Goal: Information Seeking & Learning: Learn about a topic

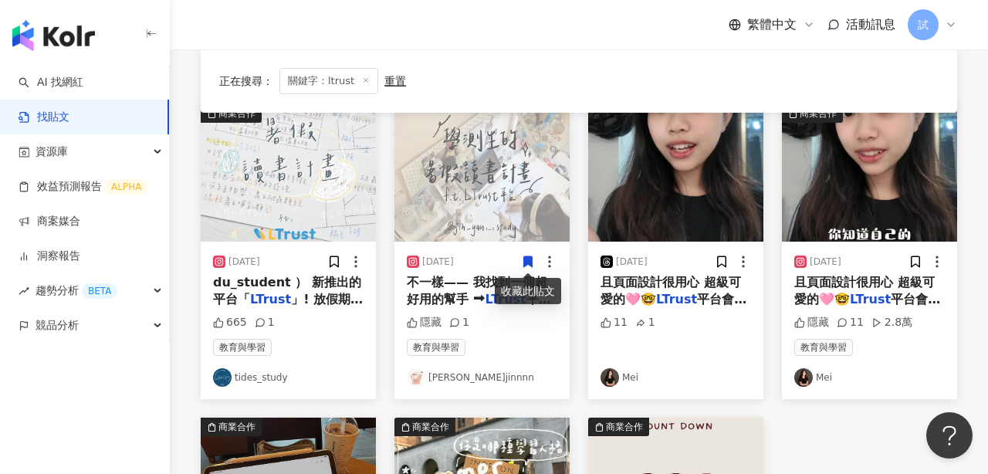
click at [69, 117] on link "找貼文" at bounding box center [44, 117] width 51 height 15
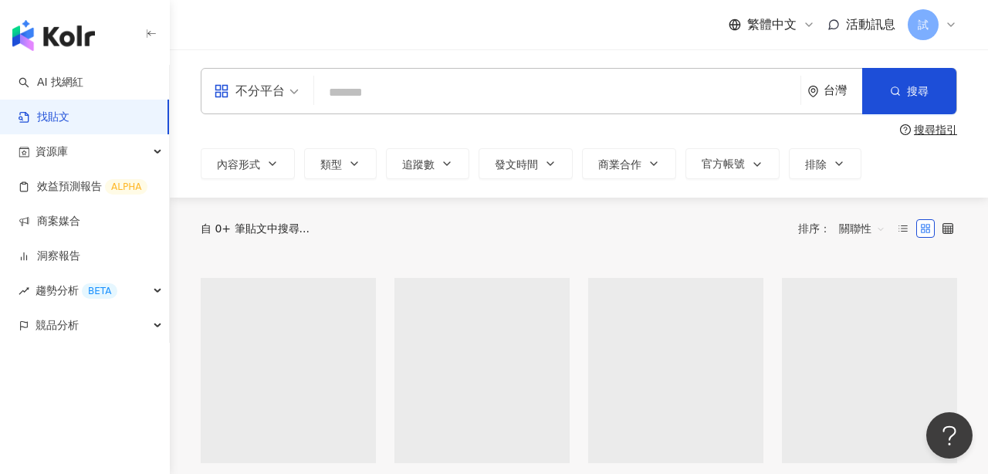
click at [410, 96] on input "search" at bounding box center [557, 92] width 474 height 33
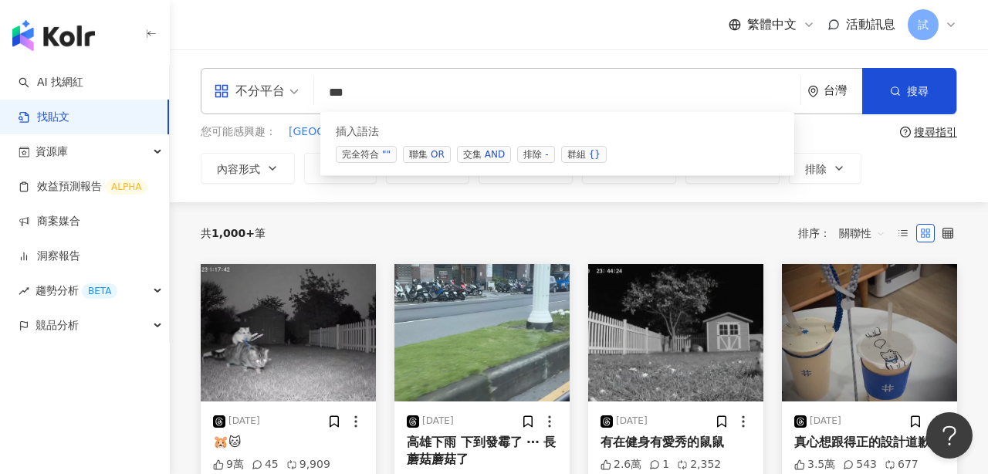
click at [471, 154] on span "交集 AND" at bounding box center [484, 154] width 54 height 17
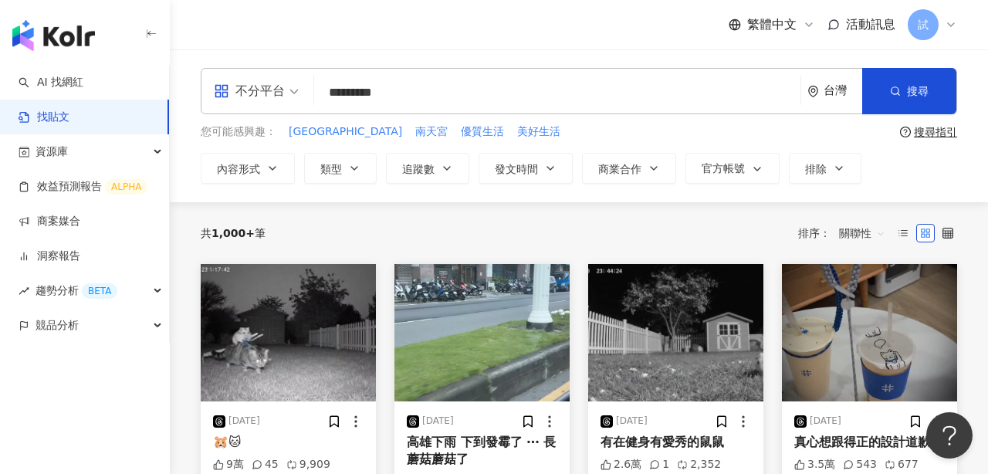
type input "*********"
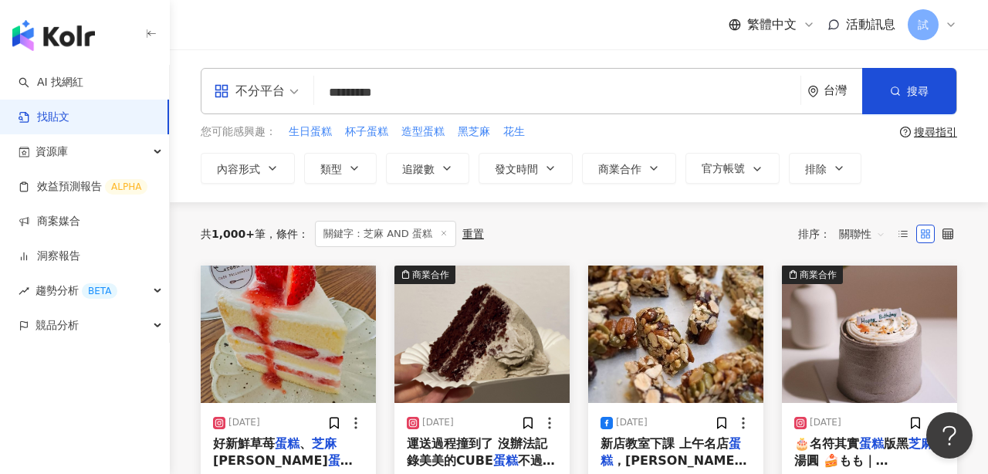
click at [858, 235] on span "關聯性" at bounding box center [862, 234] width 46 height 25
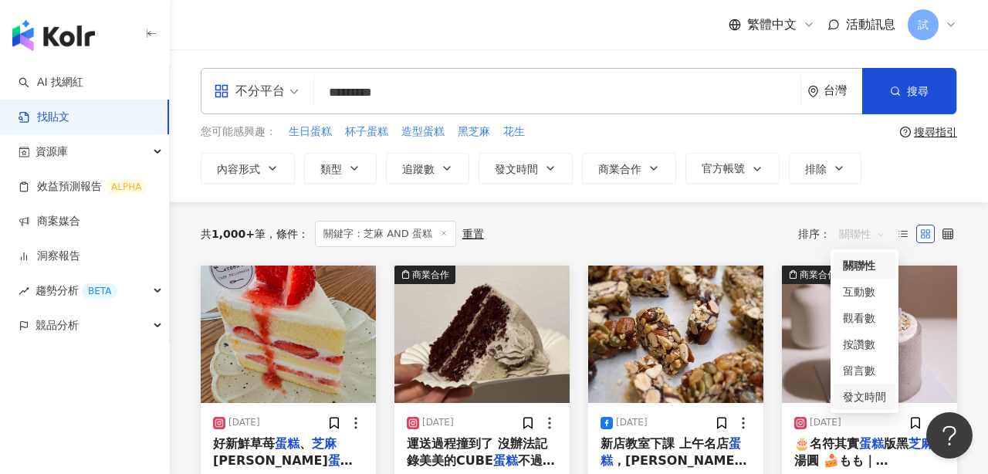
click at [861, 391] on div "發文時間" at bounding box center [864, 396] width 43 height 17
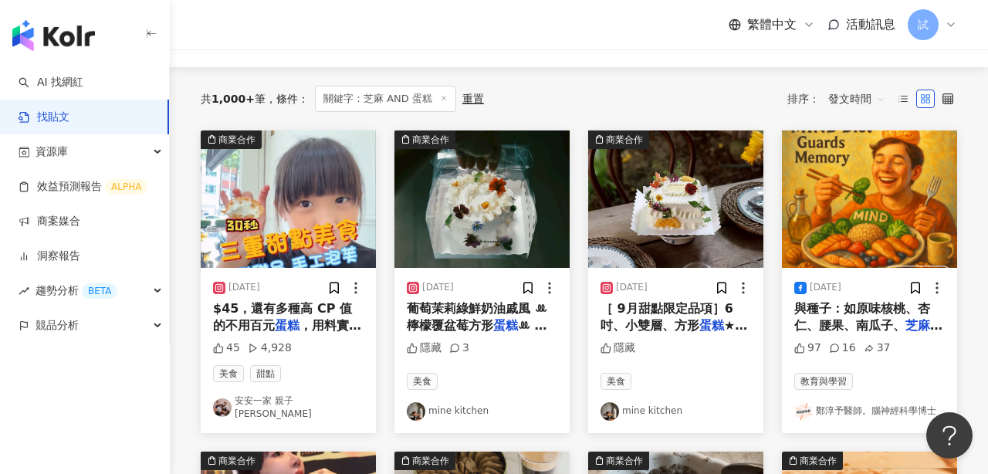
scroll to position [136, 0]
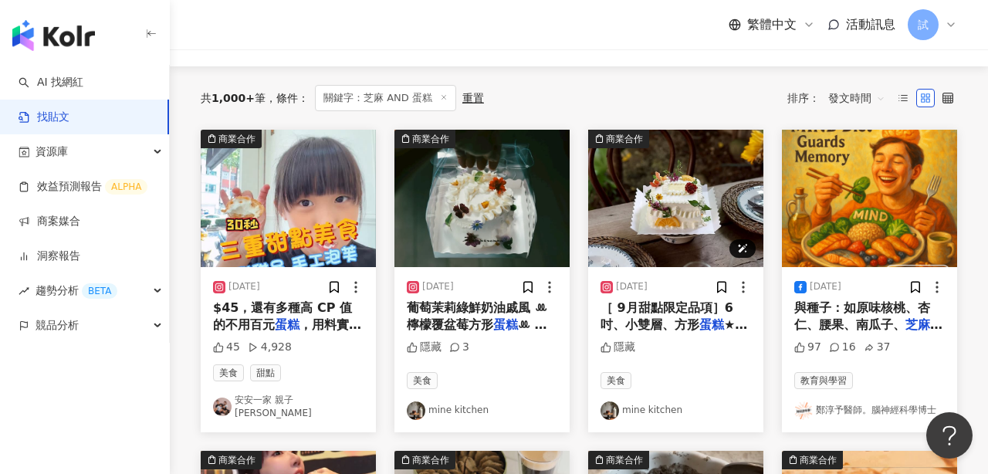
click at [654, 220] on img at bounding box center [675, 198] width 175 height 137
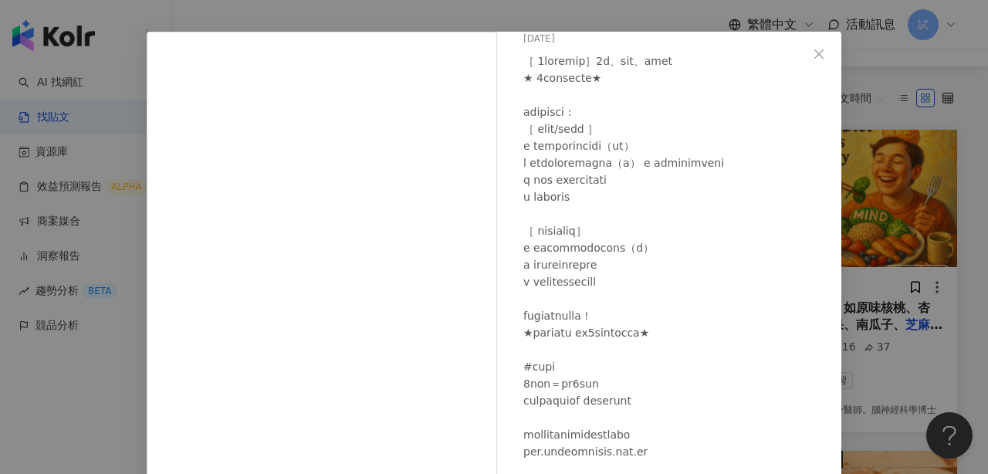
scroll to position [52, 0]
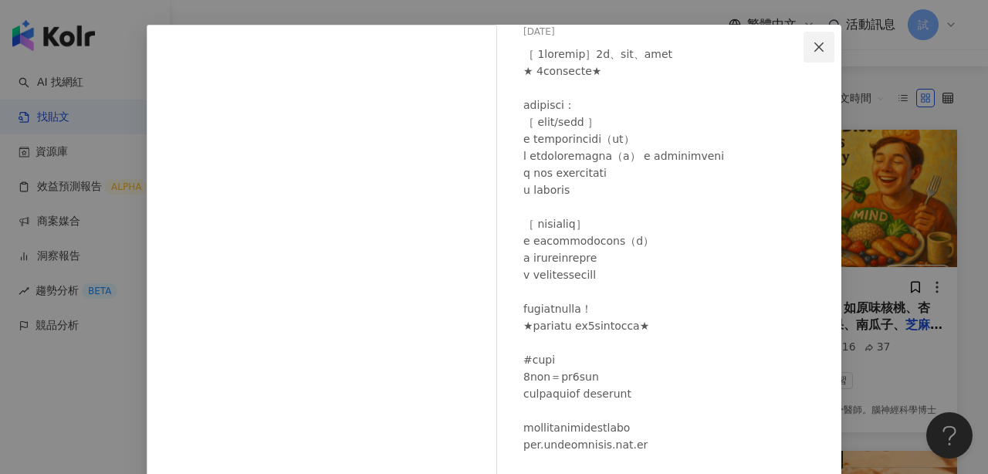
click at [813, 49] on icon "close" at bounding box center [819, 47] width 12 height 12
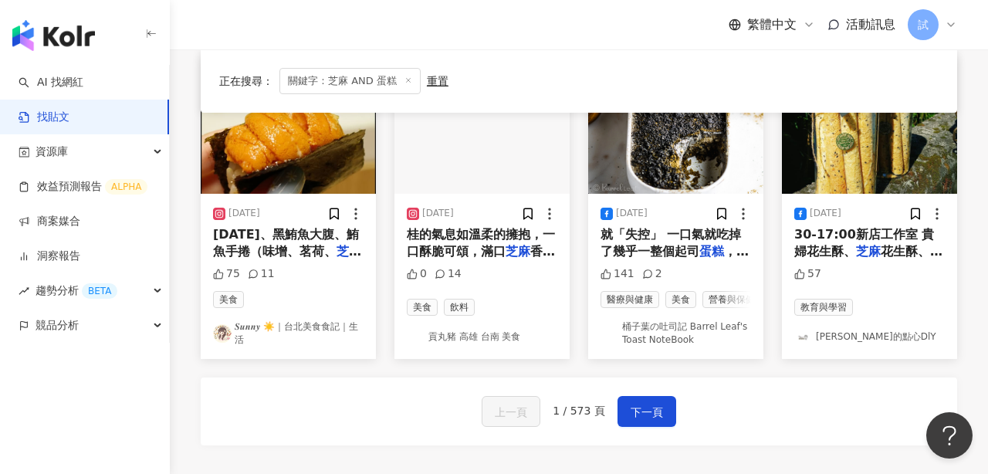
scroll to position [856, 0]
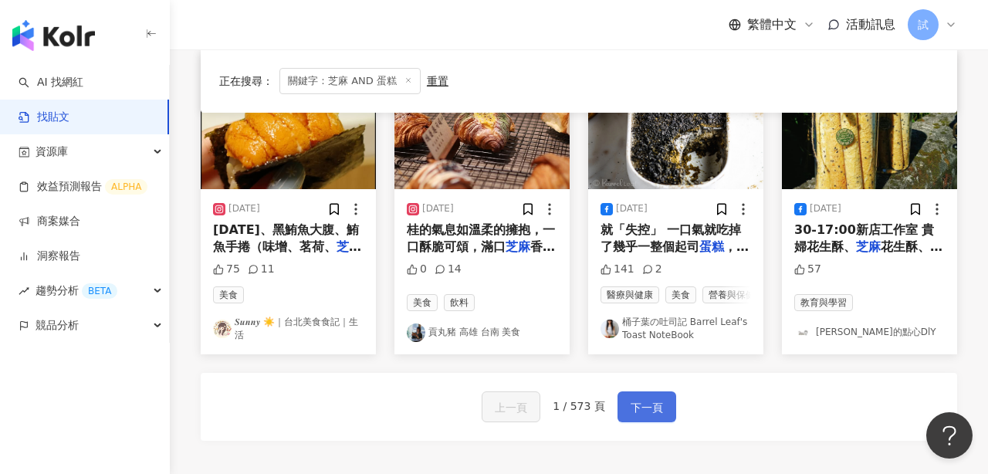
click at [638, 401] on span "下一頁" at bounding box center [647, 407] width 32 height 19
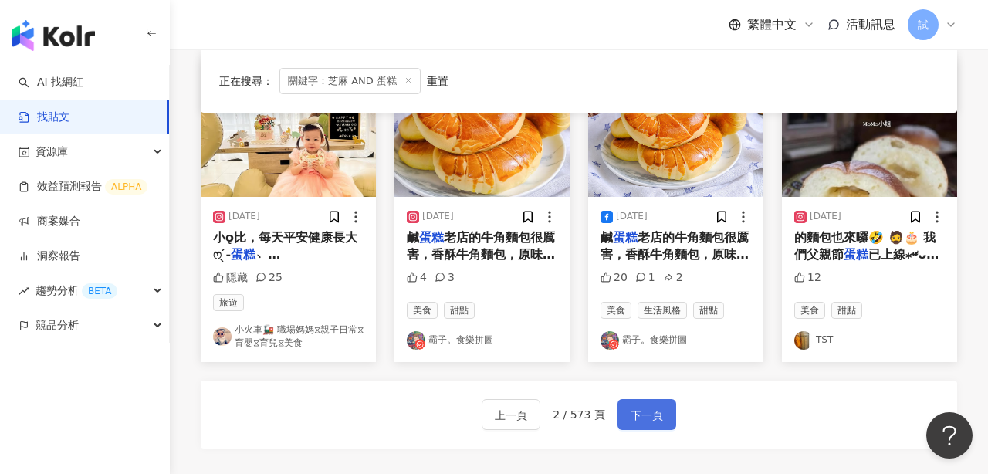
scroll to position [0, 0]
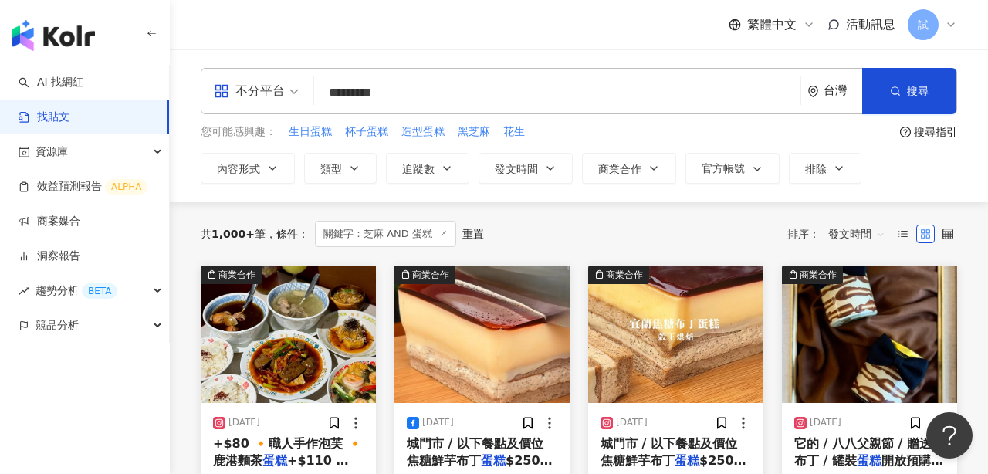
click at [855, 223] on span "發文時間" at bounding box center [856, 234] width 57 height 25
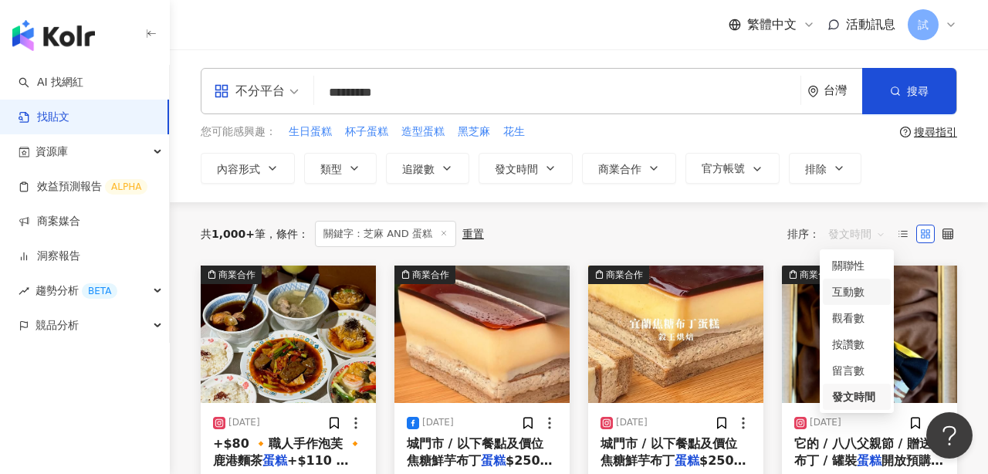
click at [855, 293] on div "互動數" at bounding box center [856, 291] width 49 height 17
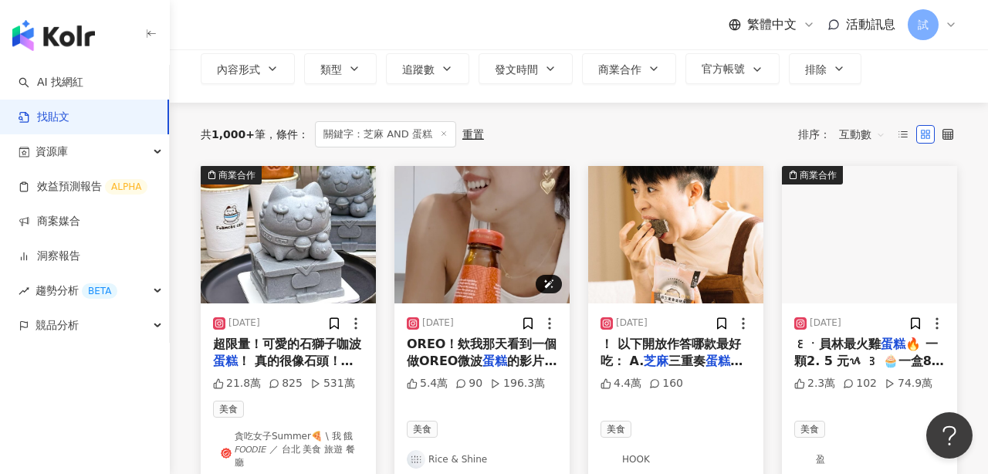
scroll to position [100, 0]
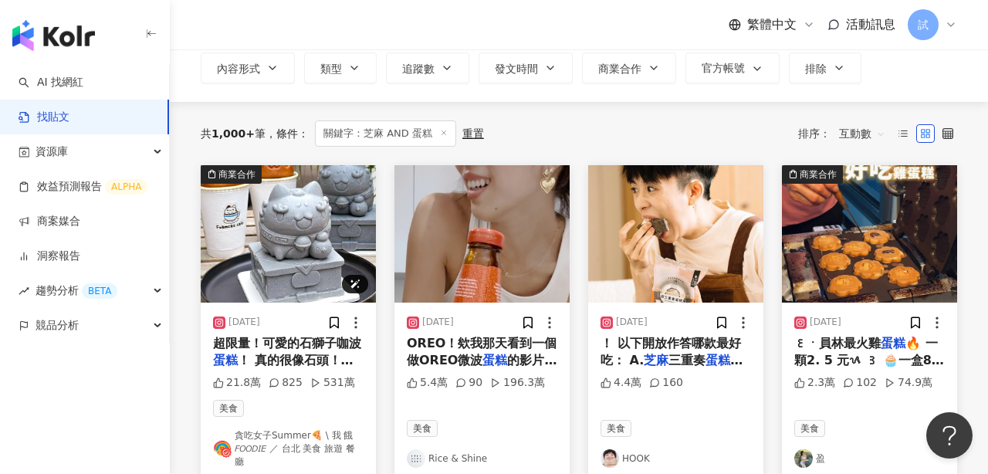
click at [317, 236] on img at bounding box center [288, 233] width 175 height 137
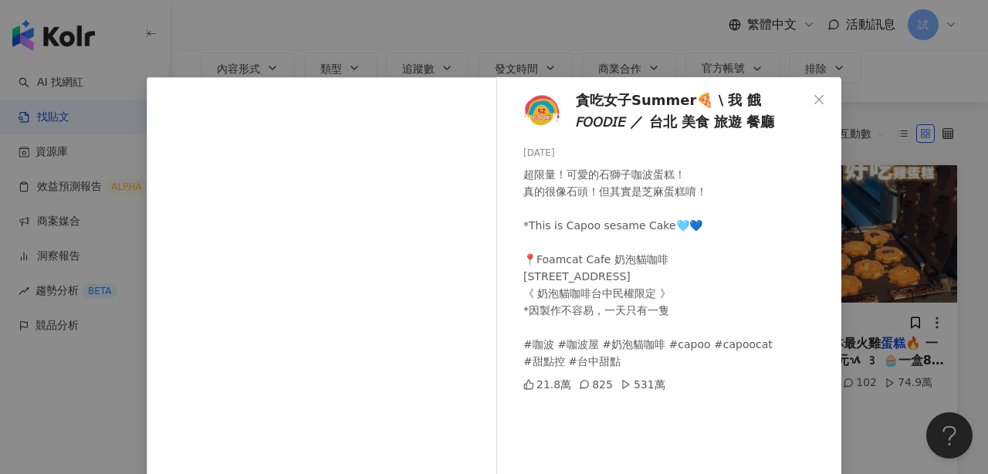
click at [847, 86] on div "貪吃女子Summer🍕 \ 我 餓 𝘍𝘖𝘖𝘋𝘐𝘌 ／ 台北 美食 旅遊 餐廳 [DATE] 超限量！可愛的石獅子咖波蛋糕！ 真的很像石頭！但其實是芝麻蛋糕唷！…" at bounding box center [494, 237] width 988 height 474
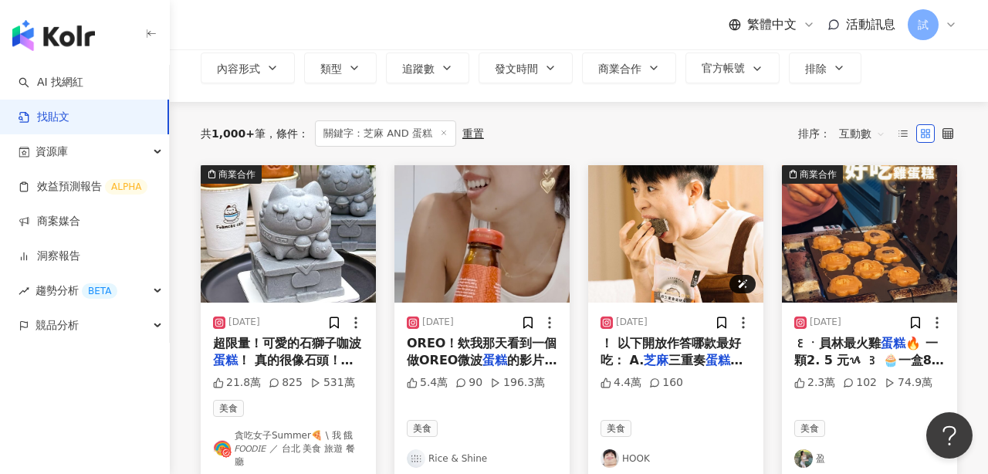
click at [665, 242] on img at bounding box center [675, 233] width 175 height 137
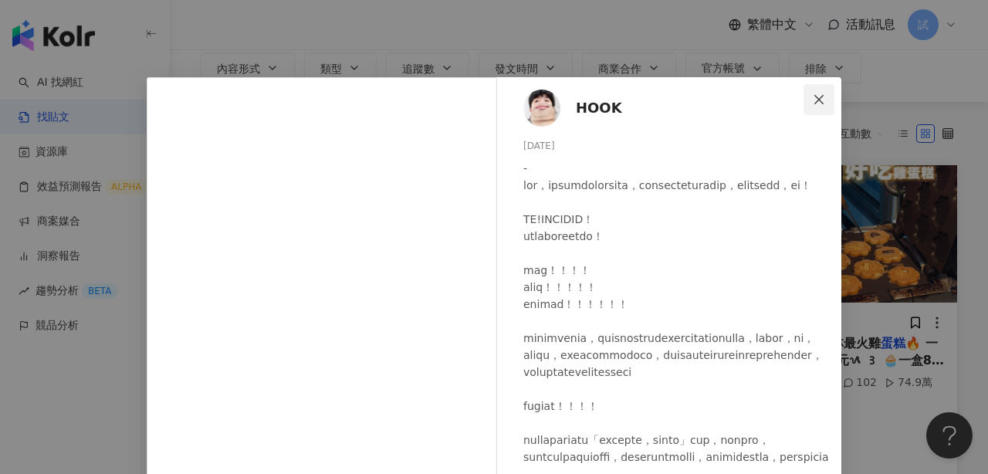
click at [822, 100] on icon "close" at bounding box center [819, 99] width 12 height 12
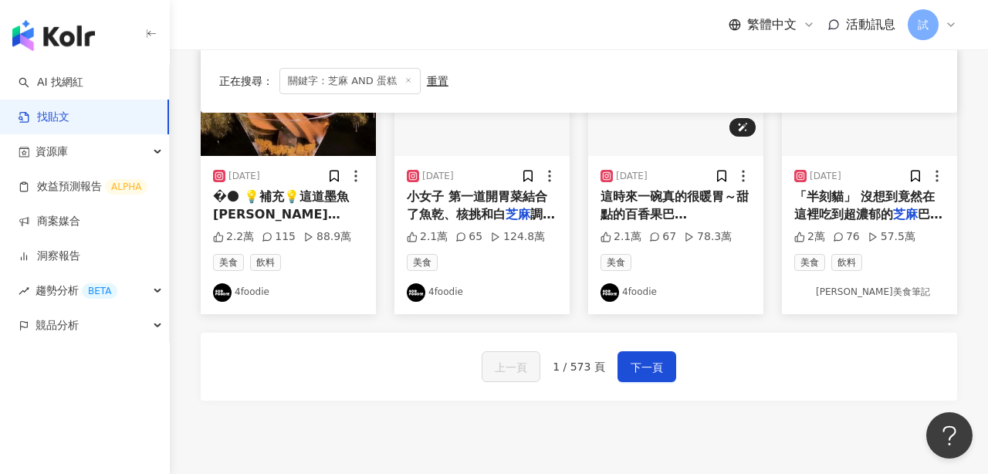
scroll to position [904, 0]
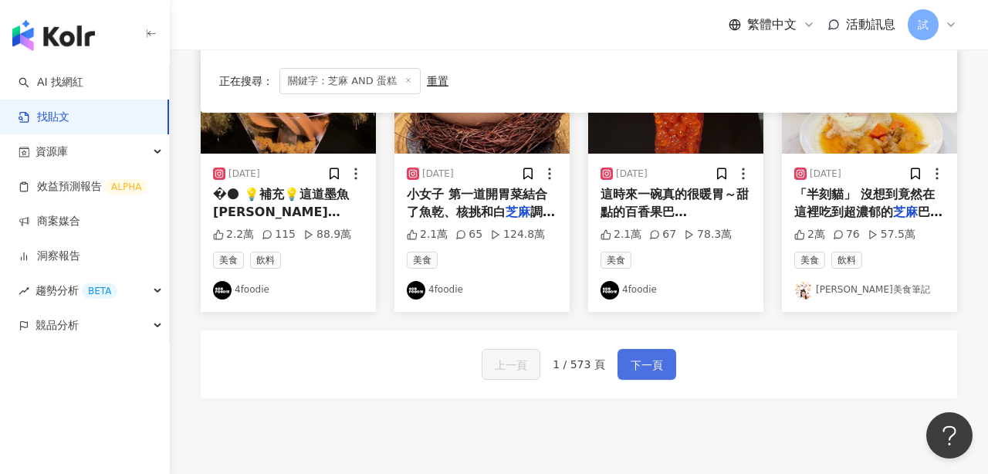
click at [641, 356] on span "下一頁" at bounding box center [647, 365] width 32 height 19
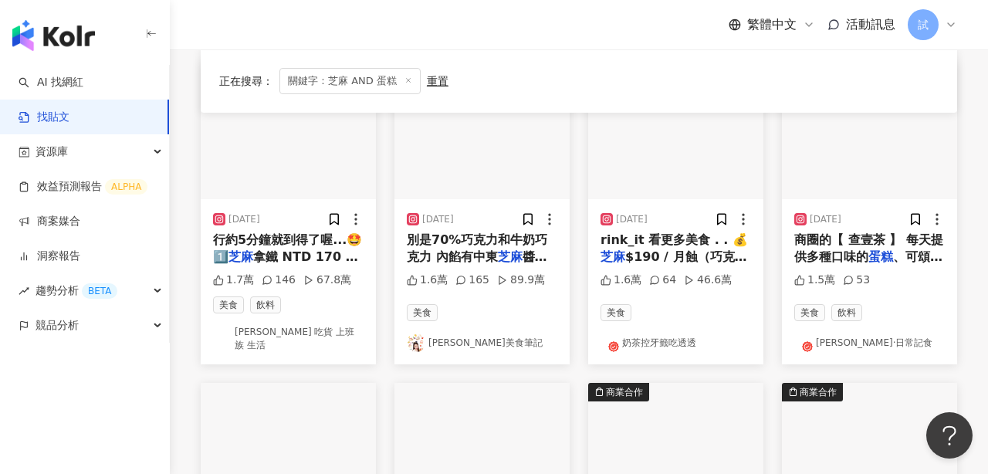
scroll to position [776, 0]
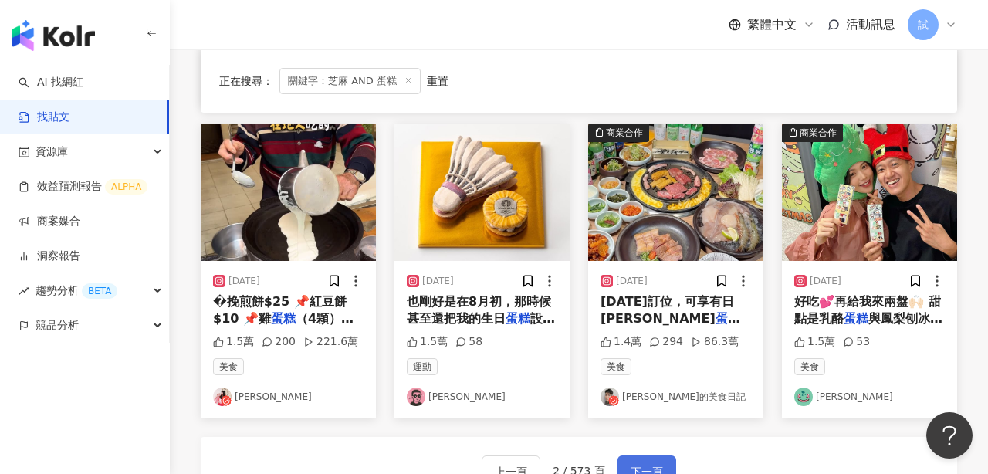
click at [648, 455] on button "下一頁" at bounding box center [646, 470] width 59 height 31
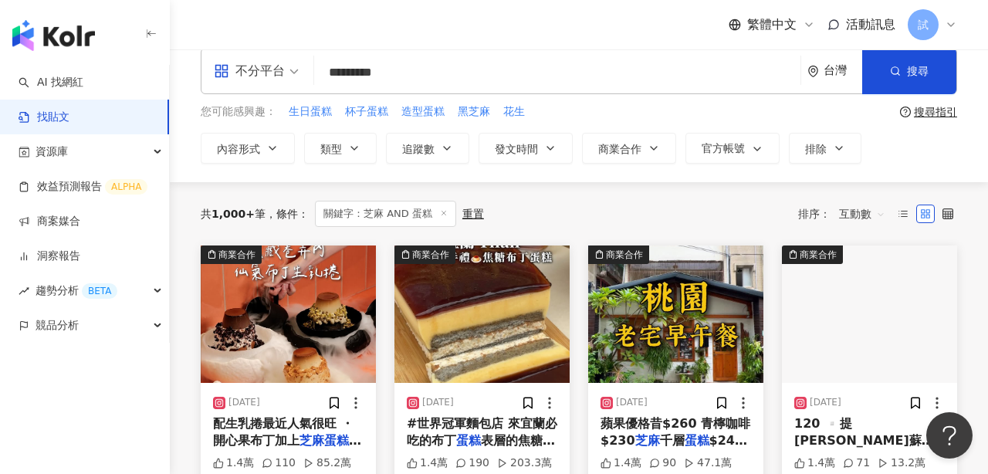
scroll to position [22, 0]
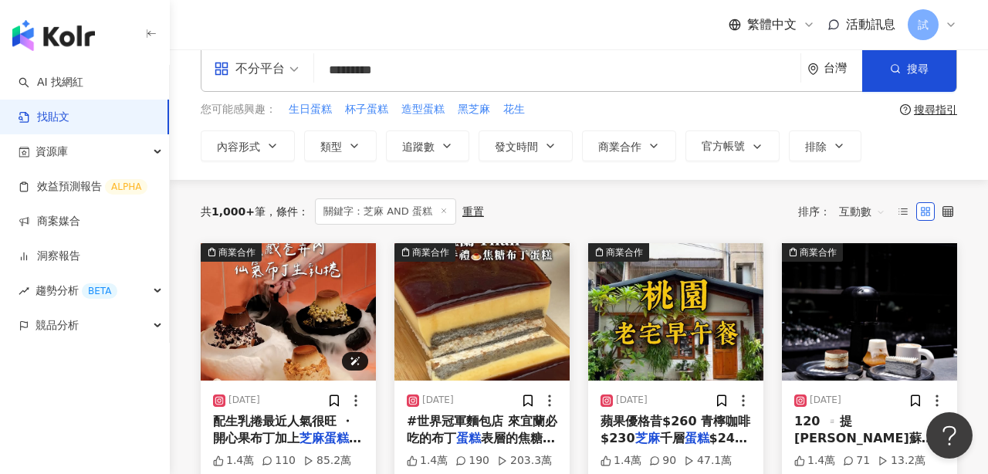
click at [313, 323] on img at bounding box center [288, 311] width 175 height 137
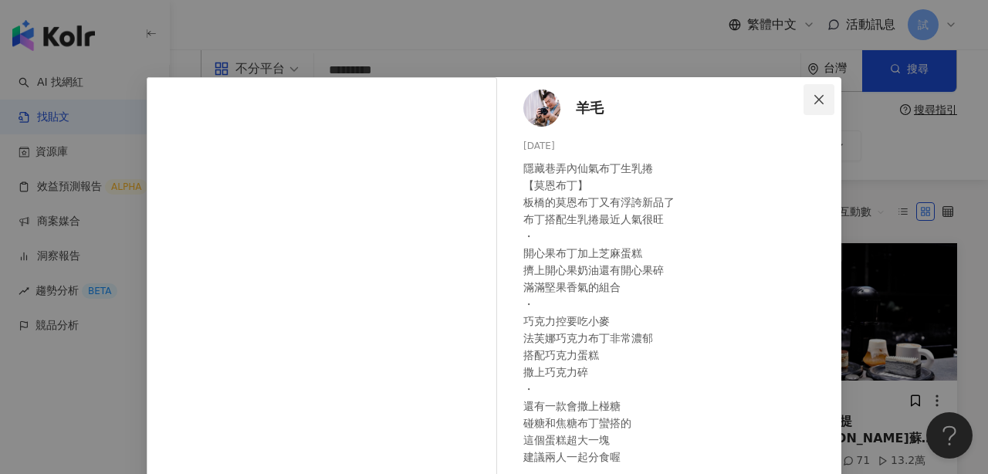
click at [820, 104] on icon "close" at bounding box center [819, 99] width 12 height 12
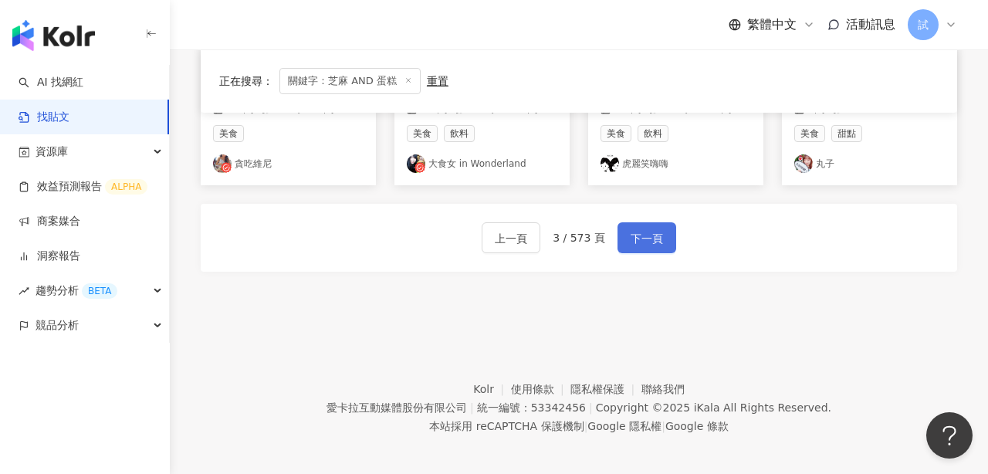
scroll to position [1017, 0]
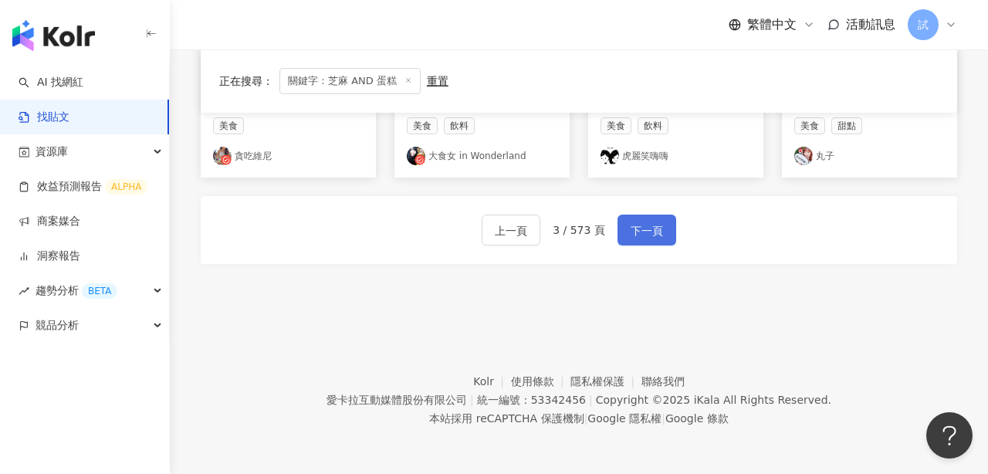
click at [654, 222] on span "下一頁" at bounding box center [647, 231] width 32 height 19
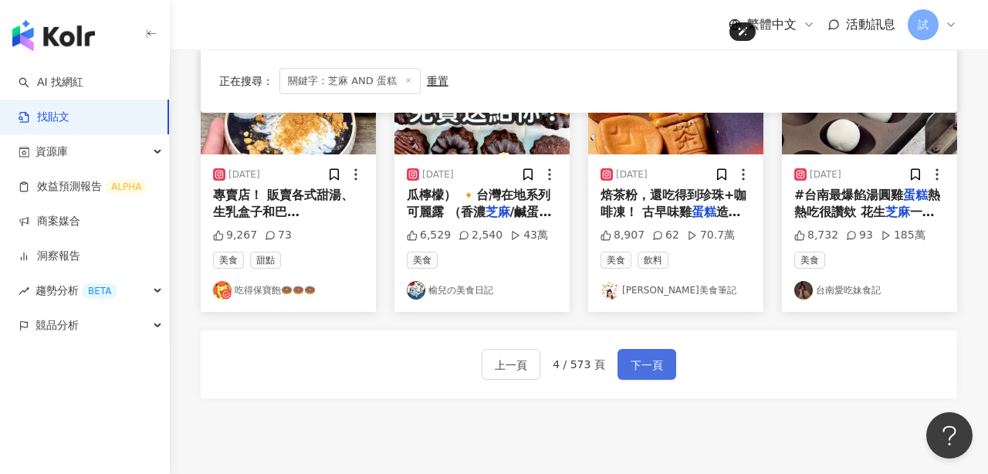
scroll to position [938, 0]
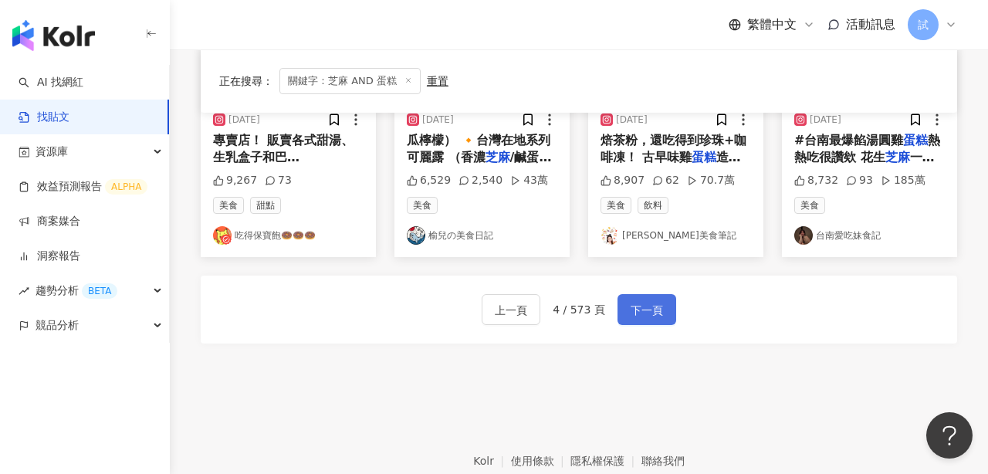
click at [650, 294] on button "下一頁" at bounding box center [646, 309] width 59 height 31
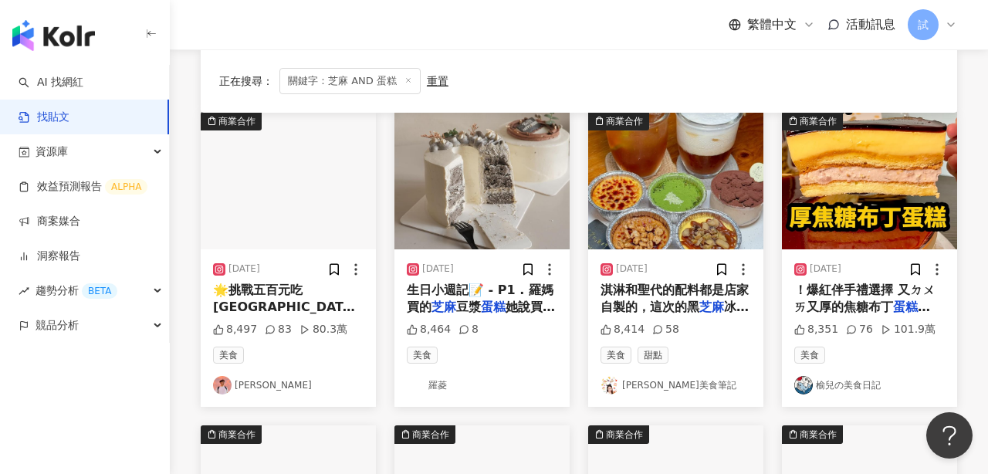
scroll to position [410, 0]
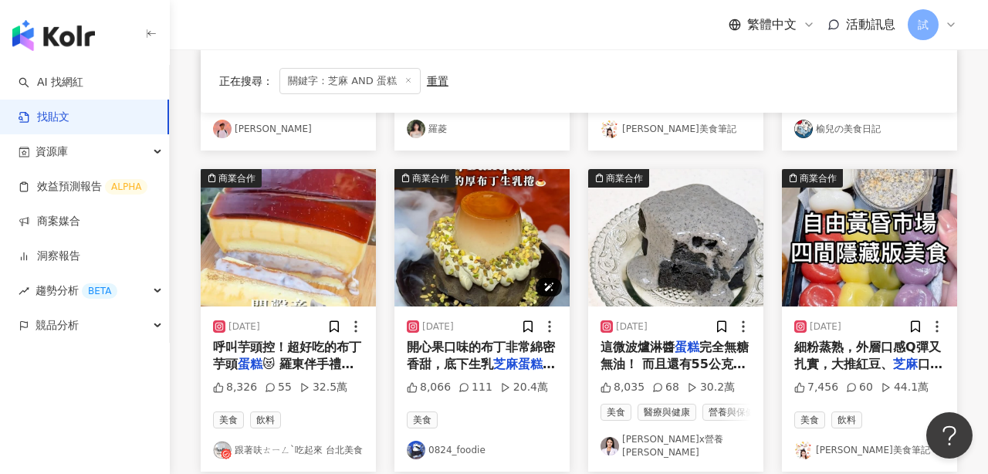
click at [481, 269] on img at bounding box center [481, 237] width 175 height 137
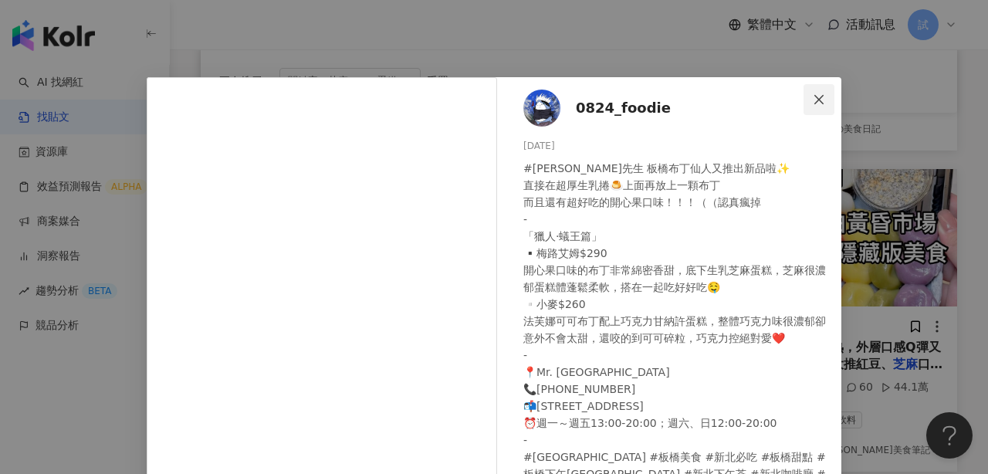
click at [824, 94] on icon "close" at bounding box center [819, 99] width 12 height 12
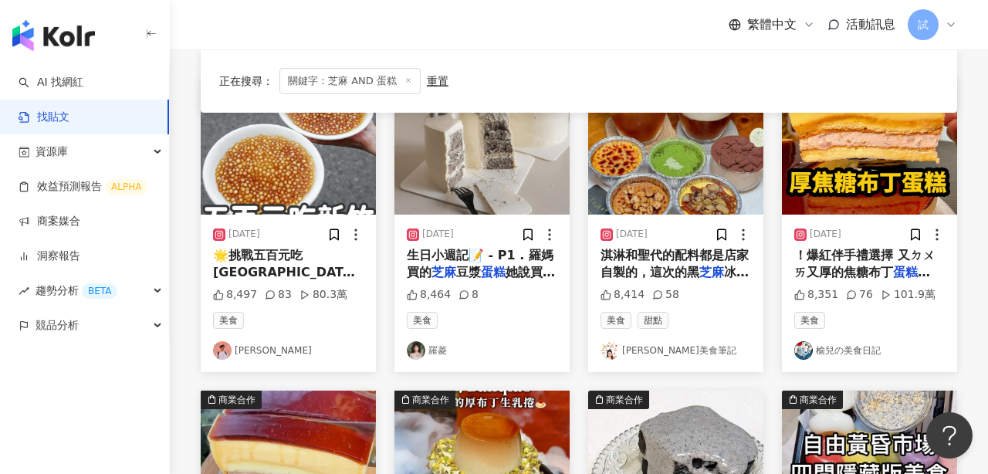
scroll to position [119, 0]
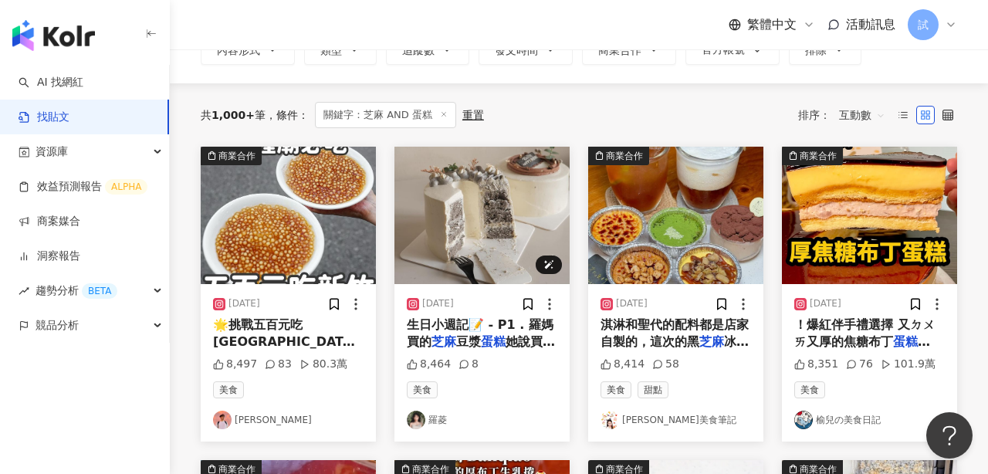
click at [493, 216] on img at bounding box center [481, 215] width 175 height 137
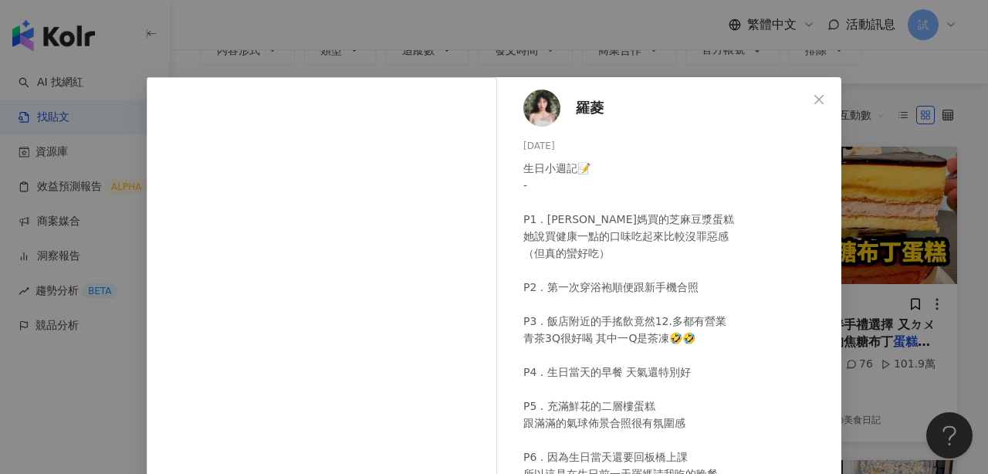
click at [811, 99] on span "Close" at bounding box center [818, 99] width 31 height 12
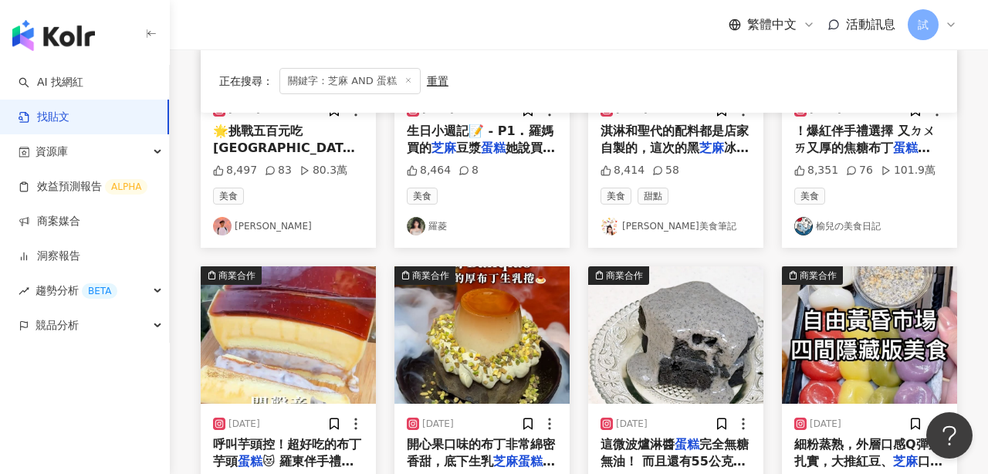
scroll to position [421, 0]
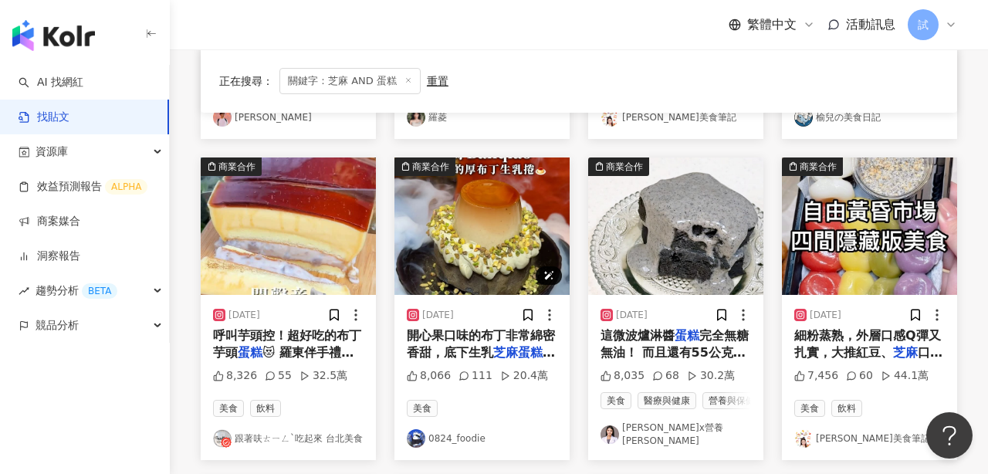
click at [495, 228] on img at bounding box center [481, 225] width 175 height 137
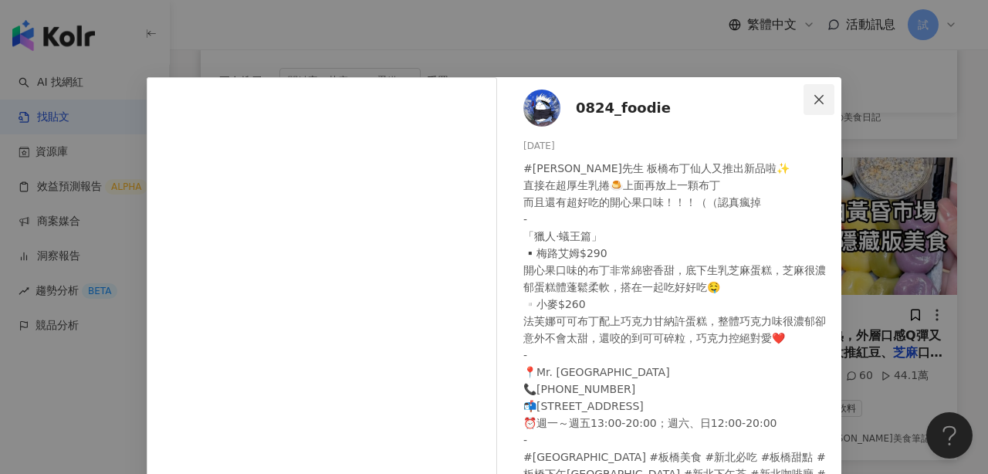
click at [821, 94] on icon "close" at bounding box center [819, 99] width 12 height 12
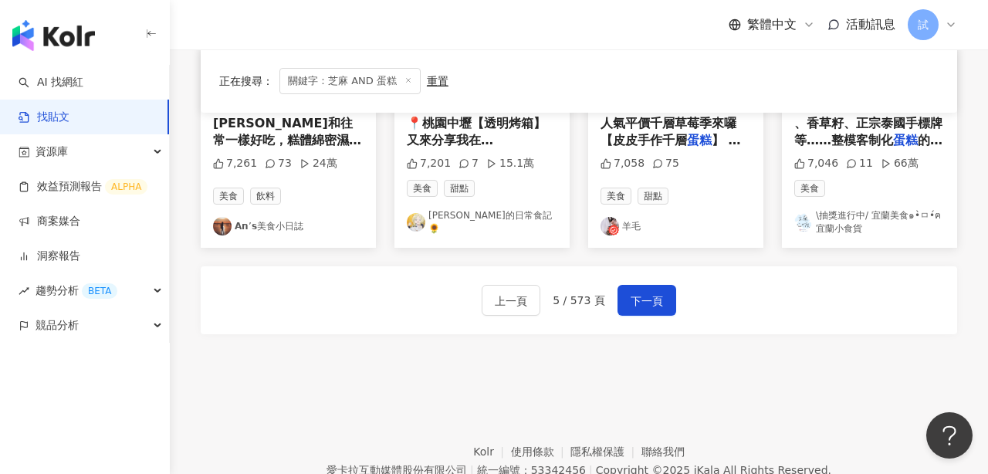
scroll to position [956, 0]
click at [652, 303] on button "下一頁" at bounding box center [646, 299] width 59 height 31
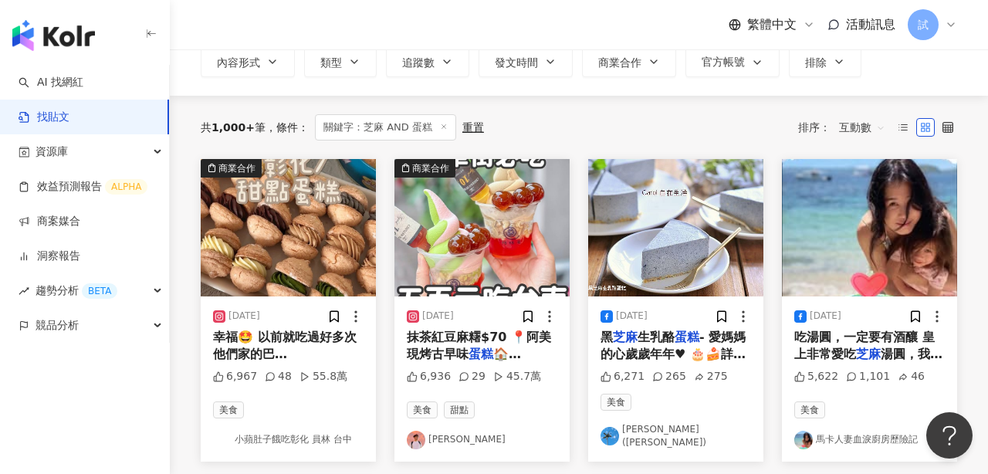
scroll to position [86, 0]
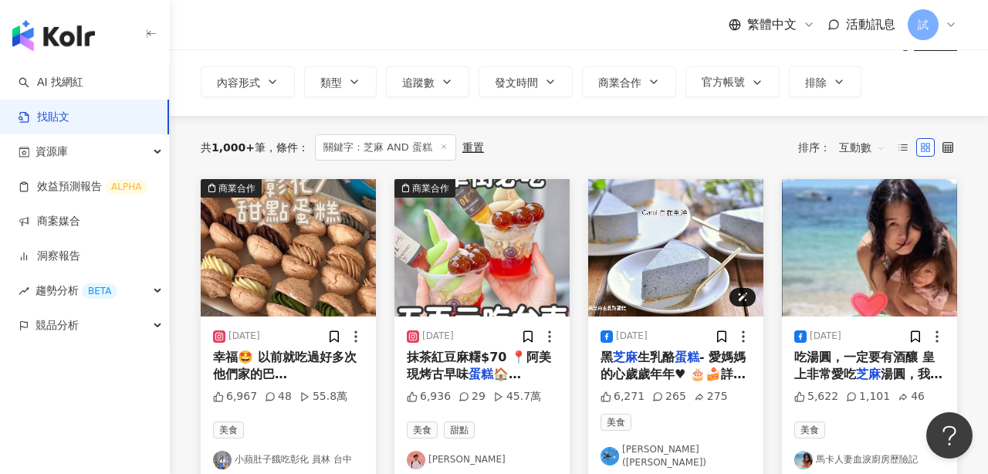
click at [681, 243] on img at bounding box center [675, 247] width 175 height 137
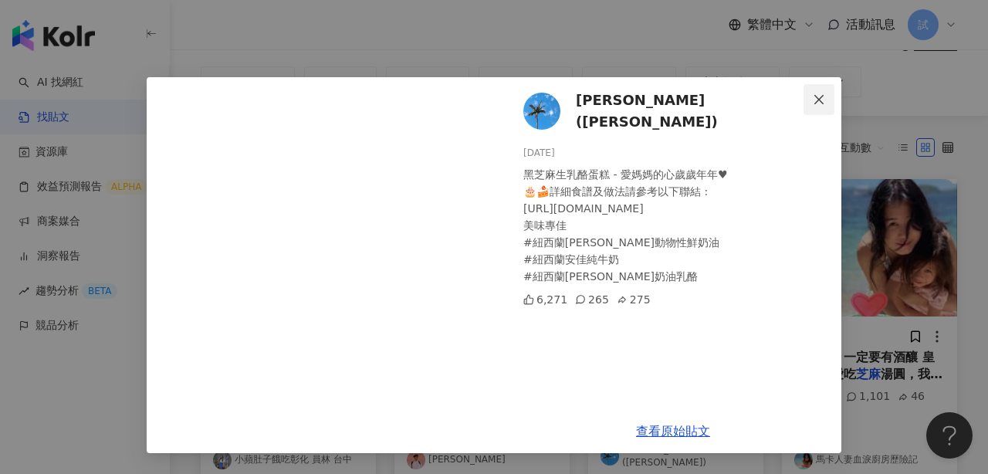
click at [820, 93] on icon "close" at bounding box center [819, 99] width 12 height 12
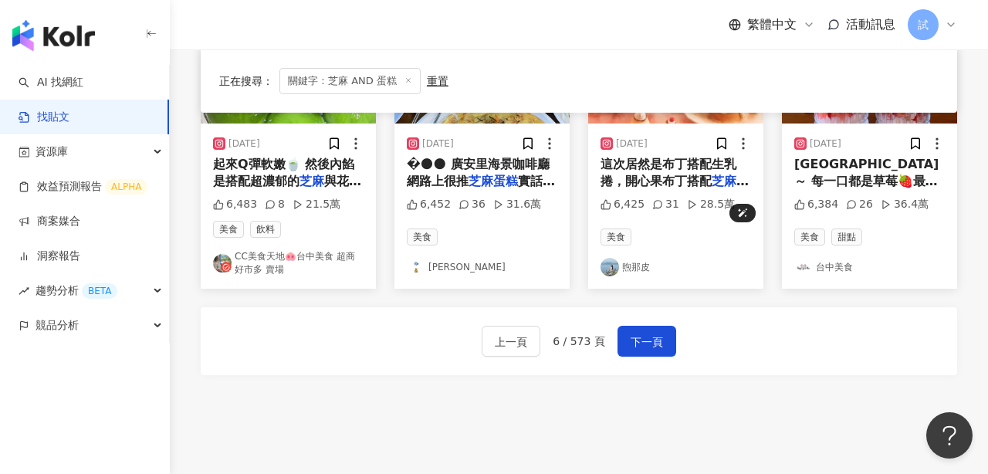
scroll to position [929, 0]
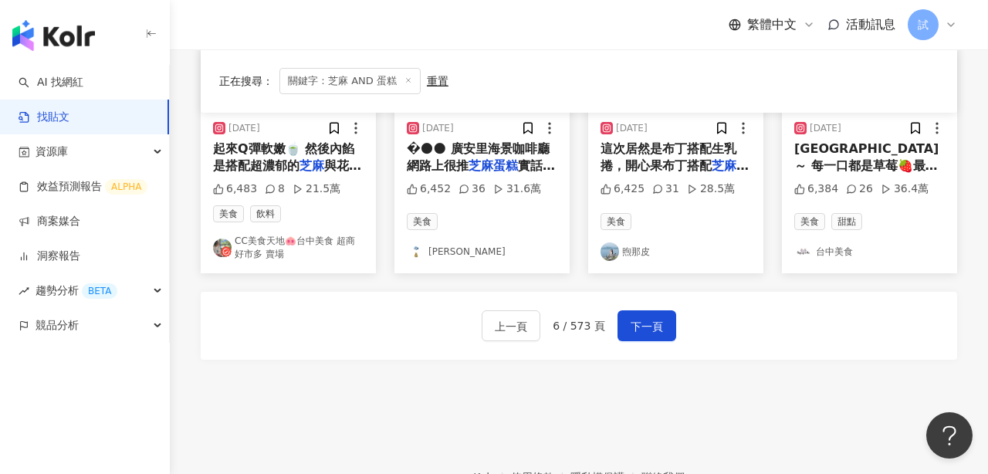
click at [630, 336] on div "上一頁 6 / 573 頁 下一頁" at bounding box center [579, 326] width 756 height 68
click at [646, 317] on span "下一頁" at bounding box center [647, 326] width 32 height 19
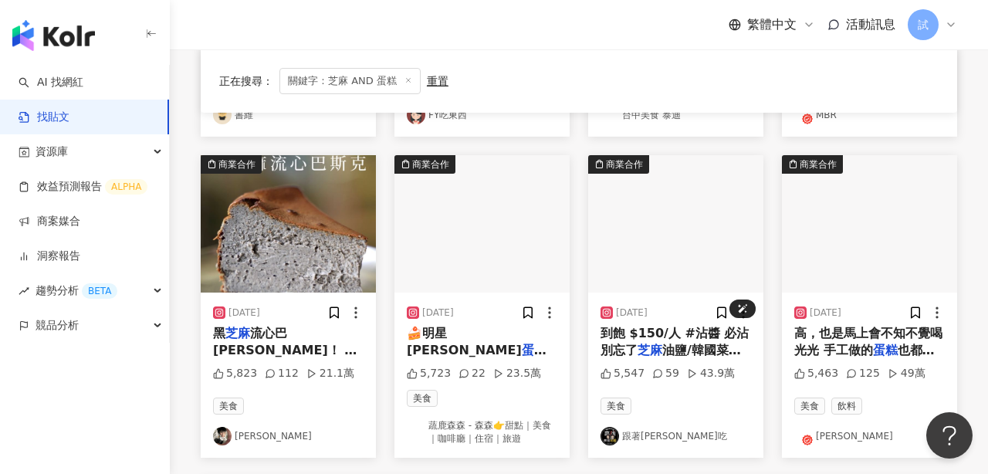
scroll to position [747, 0]
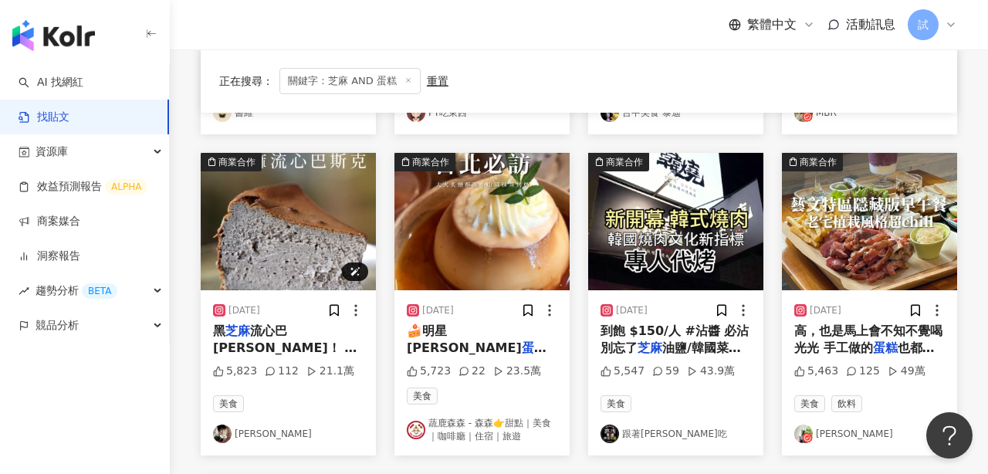
click at [304, 236] on img at bounding box center [288, 221] width 175 height 137
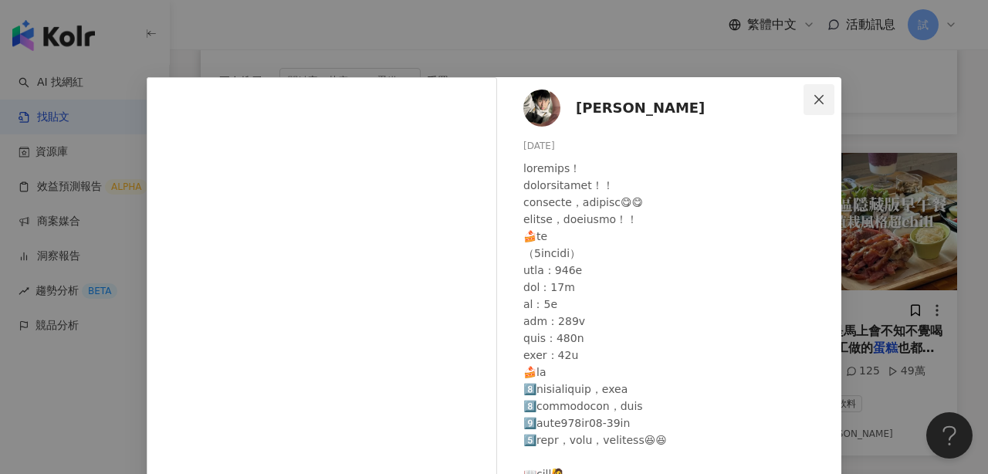
click at [825, 93] on icon "close" at bounding box center [819, 99] width 12 height 12
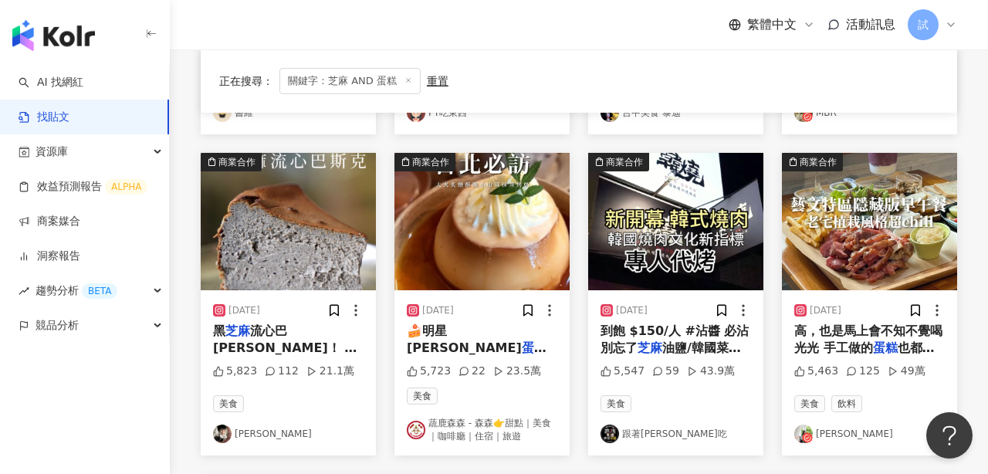
scroll to position [888, 0]
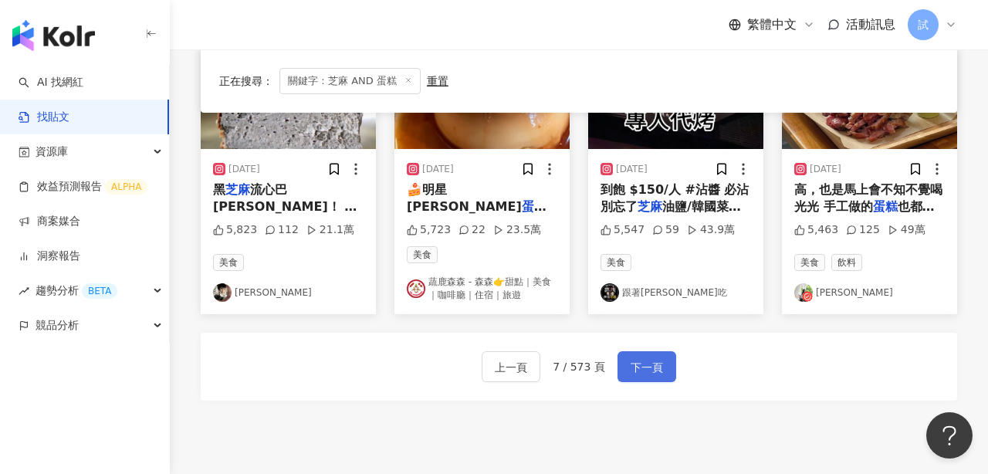
click at [635, 370] on span "下一頁" at bounding box center [647, 367] width 32 height 19
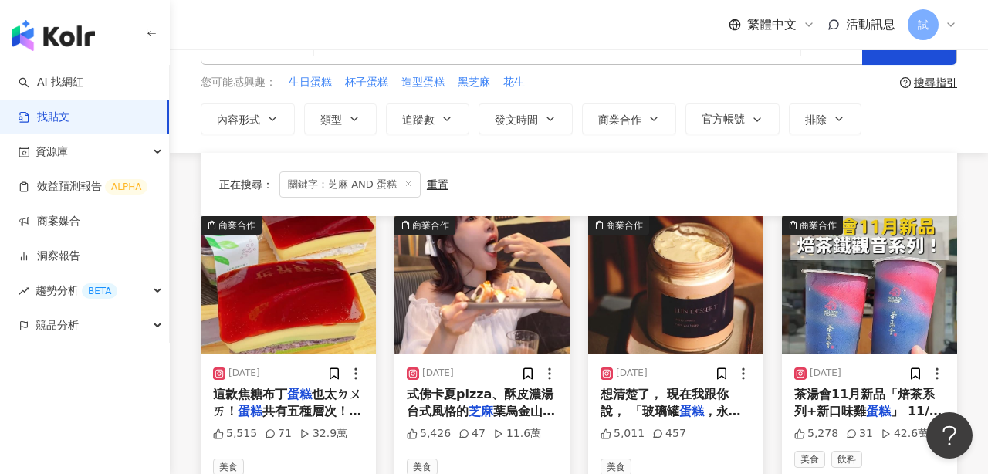
scroll to position [0, 0]
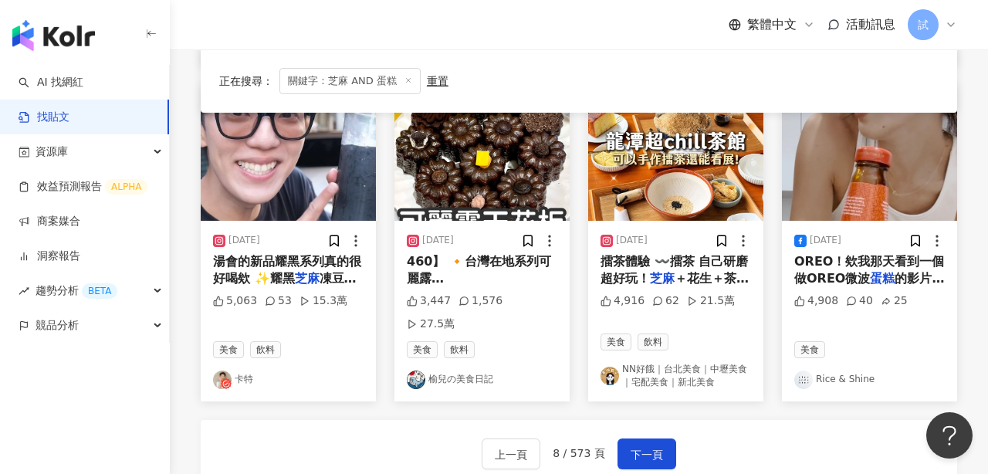
click at [631, 445] on span "下一頁" at bounding box center [647, 454] width 32 height 19
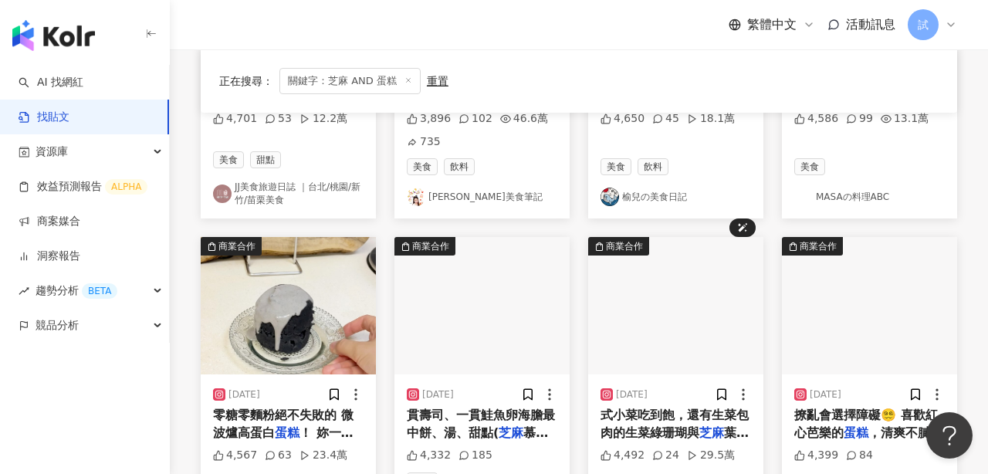
scroll to position [857, 0]
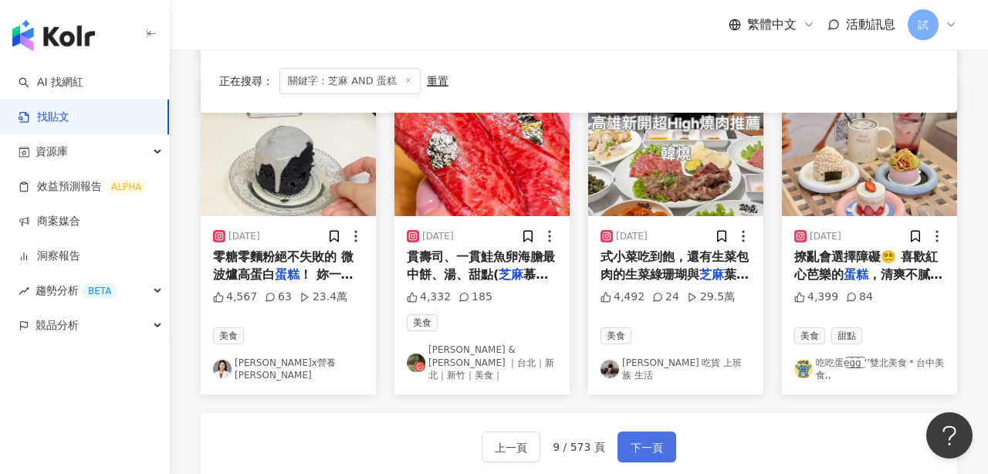
click at [641, 438] on span "下一頁" at bounding box center [647, 447] width 32 height 19
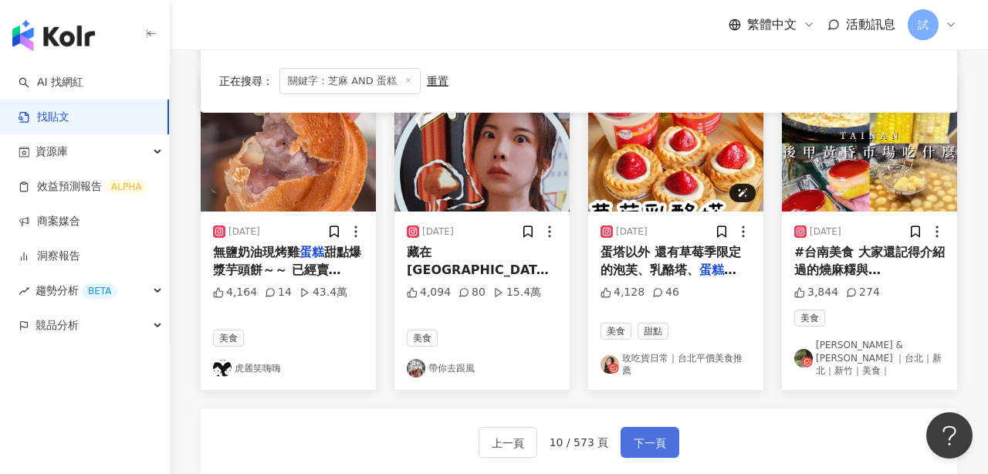
click at [641, 427] on button "下一頁" at bounding box center [650, 442] width 59 height 31
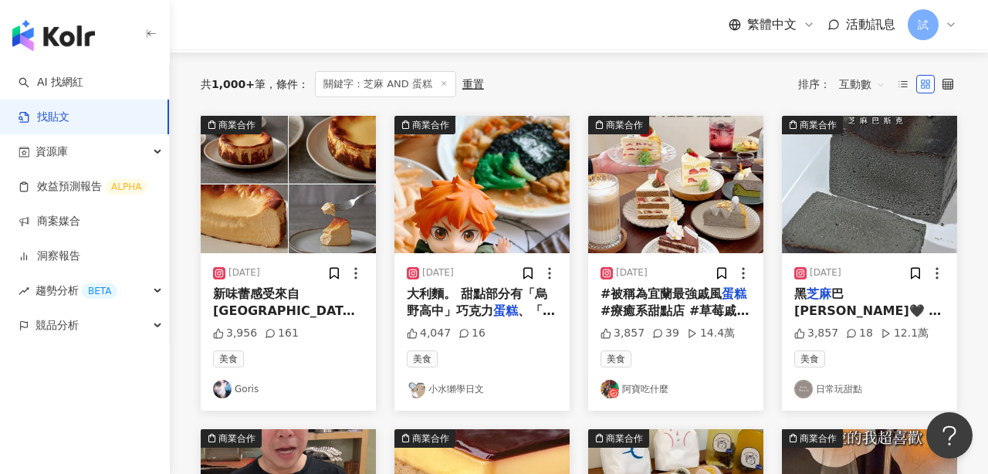
scroll to position [147, 0]
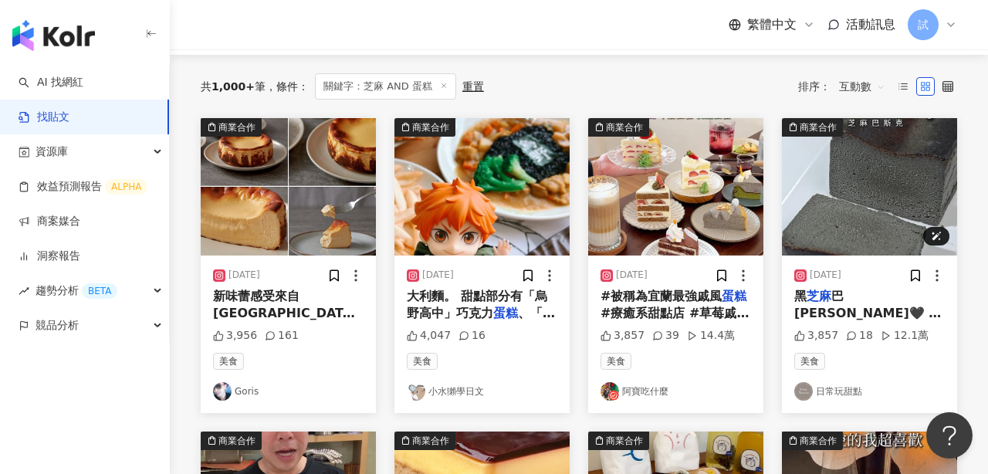
click at [824, 207] on img at bounding box center [869, 186] width 175 height 137
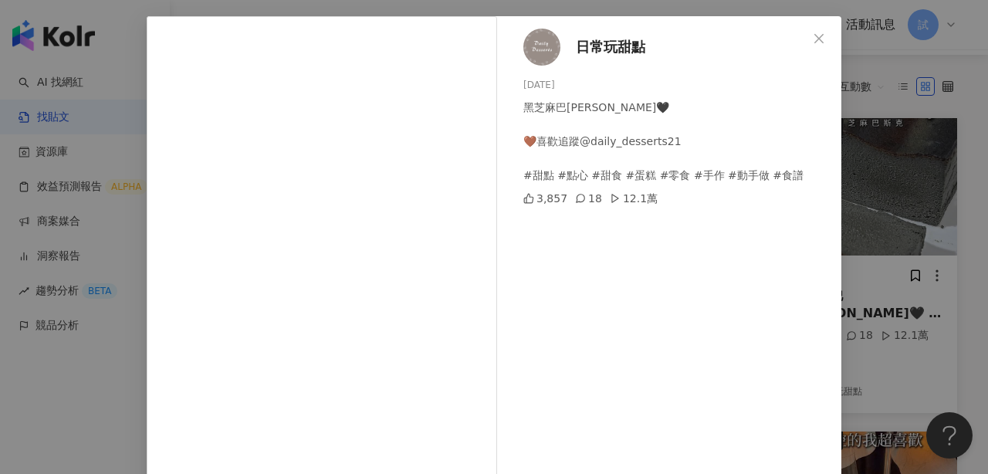
scroll to position [62, 0]
